Goal: Task Accomplishment & Management: Manage account settings

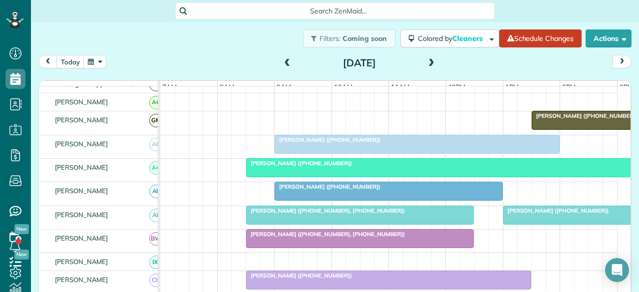
scroll to position [4, 4]
click at [292, 197] on div at bounding box center [388, 191] width 227 height 18
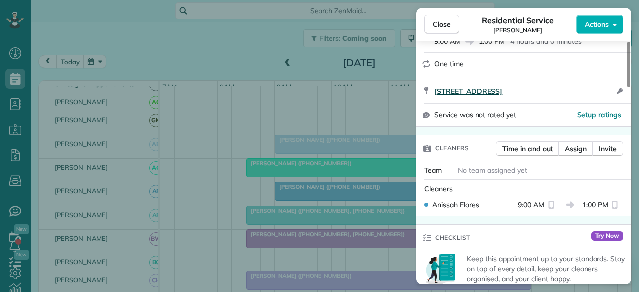
scroll to position [100, 0]
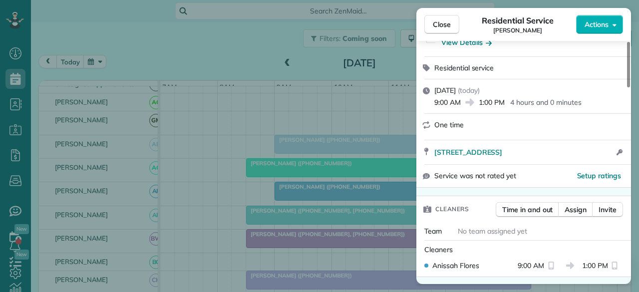
drag, startPoint x: 443, startPoint y: 20, endPoint x: 419, endPoint y: 65, distance: 50.5
click at [443, 20] on span "Close" at bounding box center [442, 24] width 18 height 10
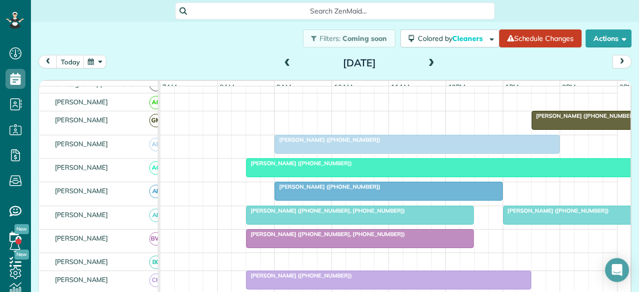
click at [426, 62] on span at bounding box center [431, 63] width 11 height 9
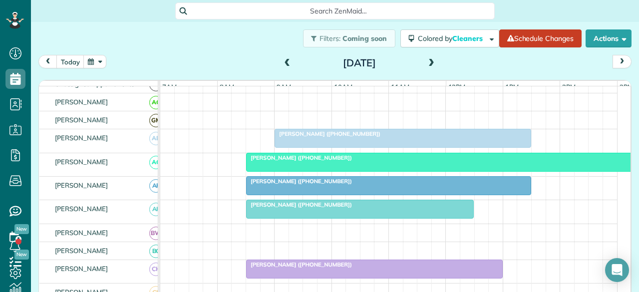
click at [279, 193] on div at bounding box center [389, 186] width 284 height 18
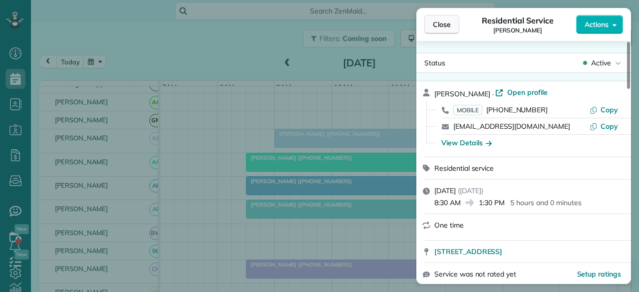
click at [442, 22] on span "Close" at bounding box center [442, 24] width 18 height 10
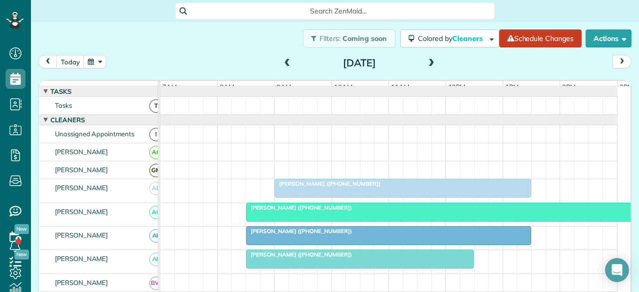
click at [282, 65] on span at bounding box center [287, 63] width 11 height 9
